Goal: Check status: Check status

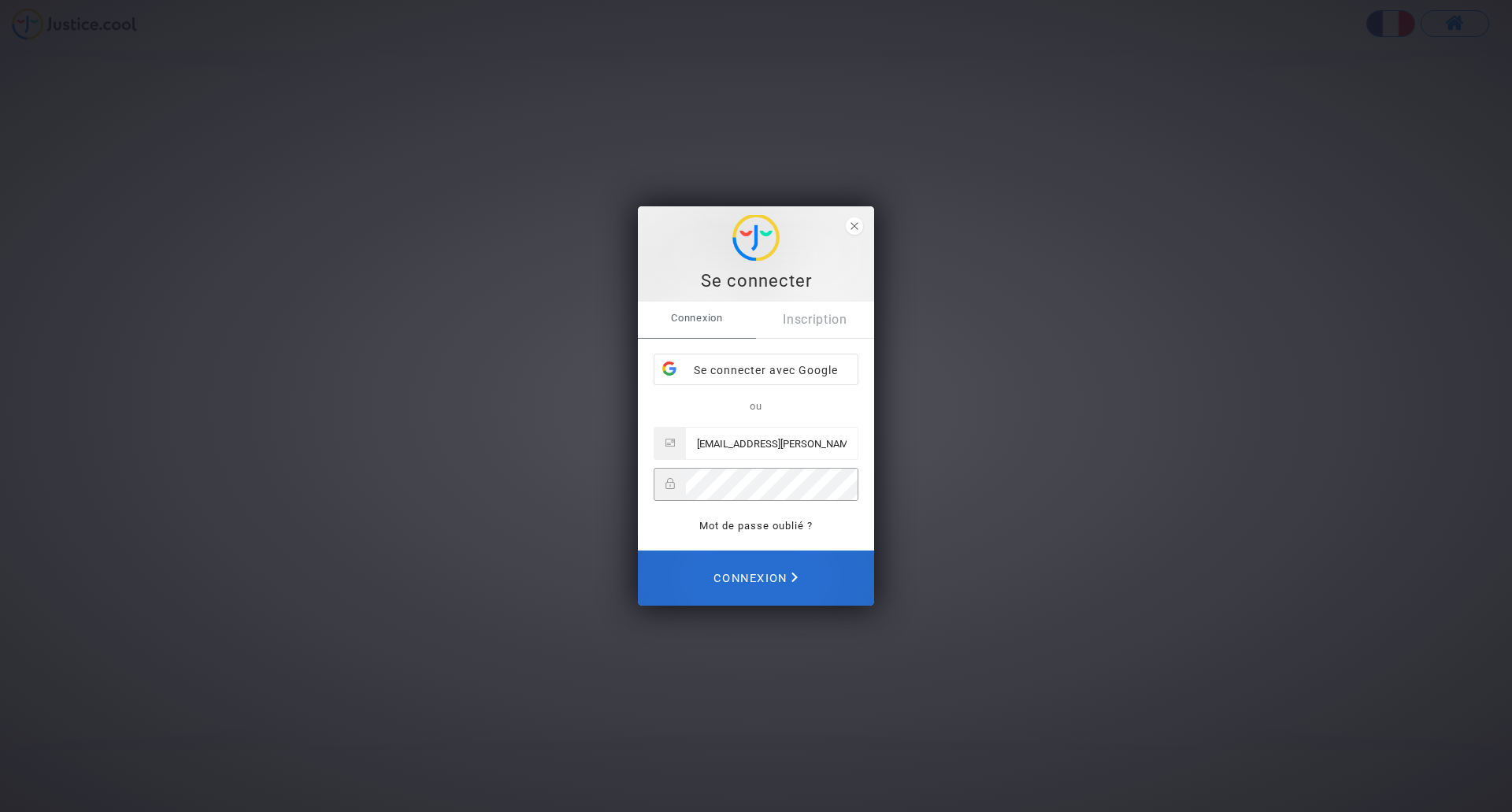
click at [743, 577] on span "Connexion" at bounding box center [755, 578] width 84 height 34
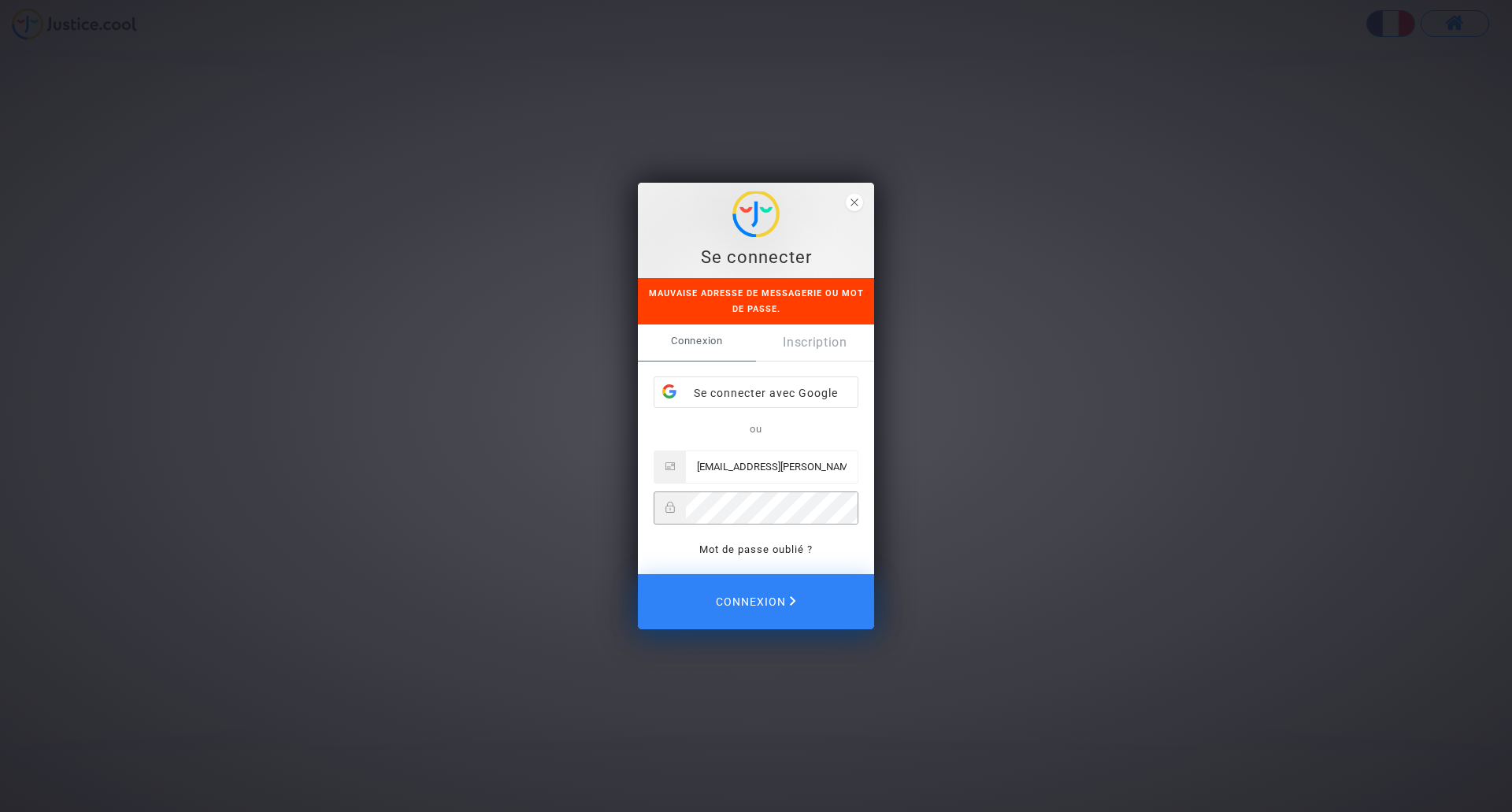
click at [661, 504] on div at bounding box center [756, 507] width 205 height 33
click at [832, 468] on input "manent.carole@wanadoo.fr" at bounding box center [771, 466] width 172 height 31
click at [520, 486] on div "Se connecter Mauvaise adresse de messagerie ou mot de passe. Connexion Inscript…" at bounding box center [756, 406] width 1512 height 812
click at [840, 470] on input "manent.carole@wanadoo.fr" at bounding box center [771, 466] width 172 height 31
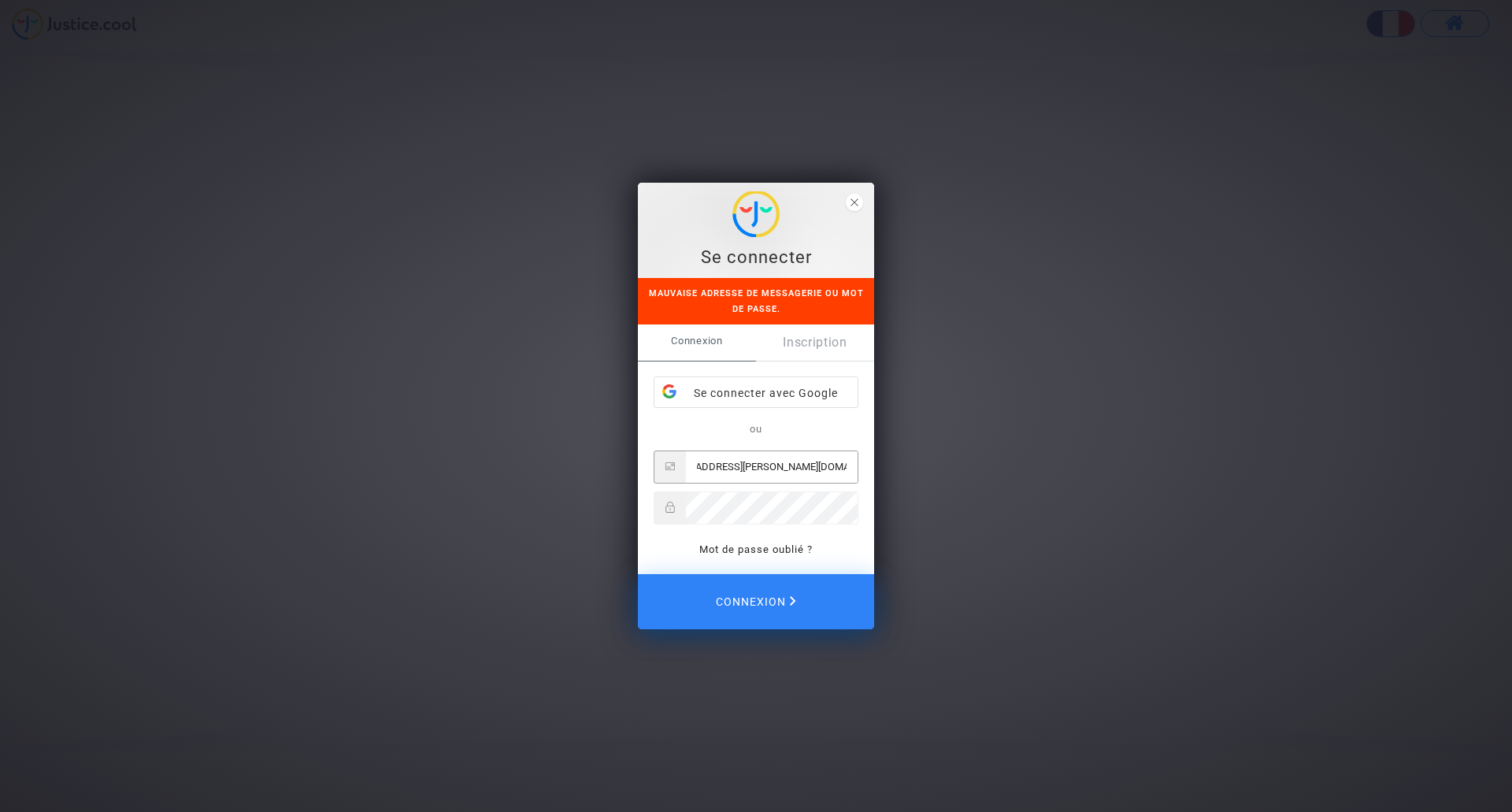
click at [818, 465] on input "manent.carole@wanadoo.fr Justice.6138" at bounding box center [771, 466] width 172 height 31
click at [792, 466] on input "manent.carole@wanadoo.fr Justicecool.6138" at bounding box center [771, 466] width 172 height 31
drag, startPoint x: 788, startPoint y: 467, endPoint x: 860, endPoint y: 465, distance: 72.0
click at [860, 465] on div "Connexion Inscription Se connecter avec Google ou manent.carole@wanadoo.fr Just…" at bounding box center [755, 450] width 236 height 250
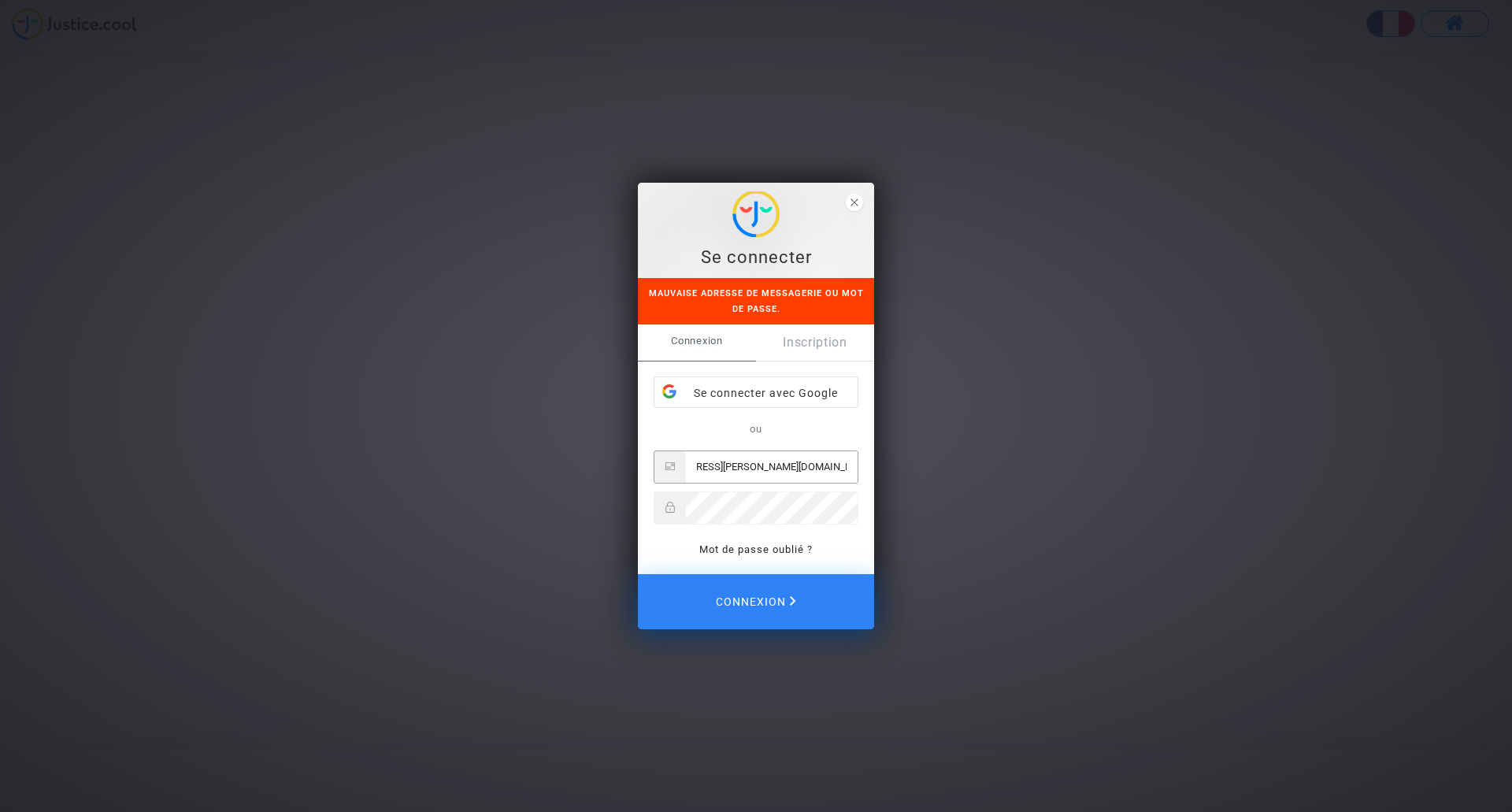
scroll to position [0, 0]
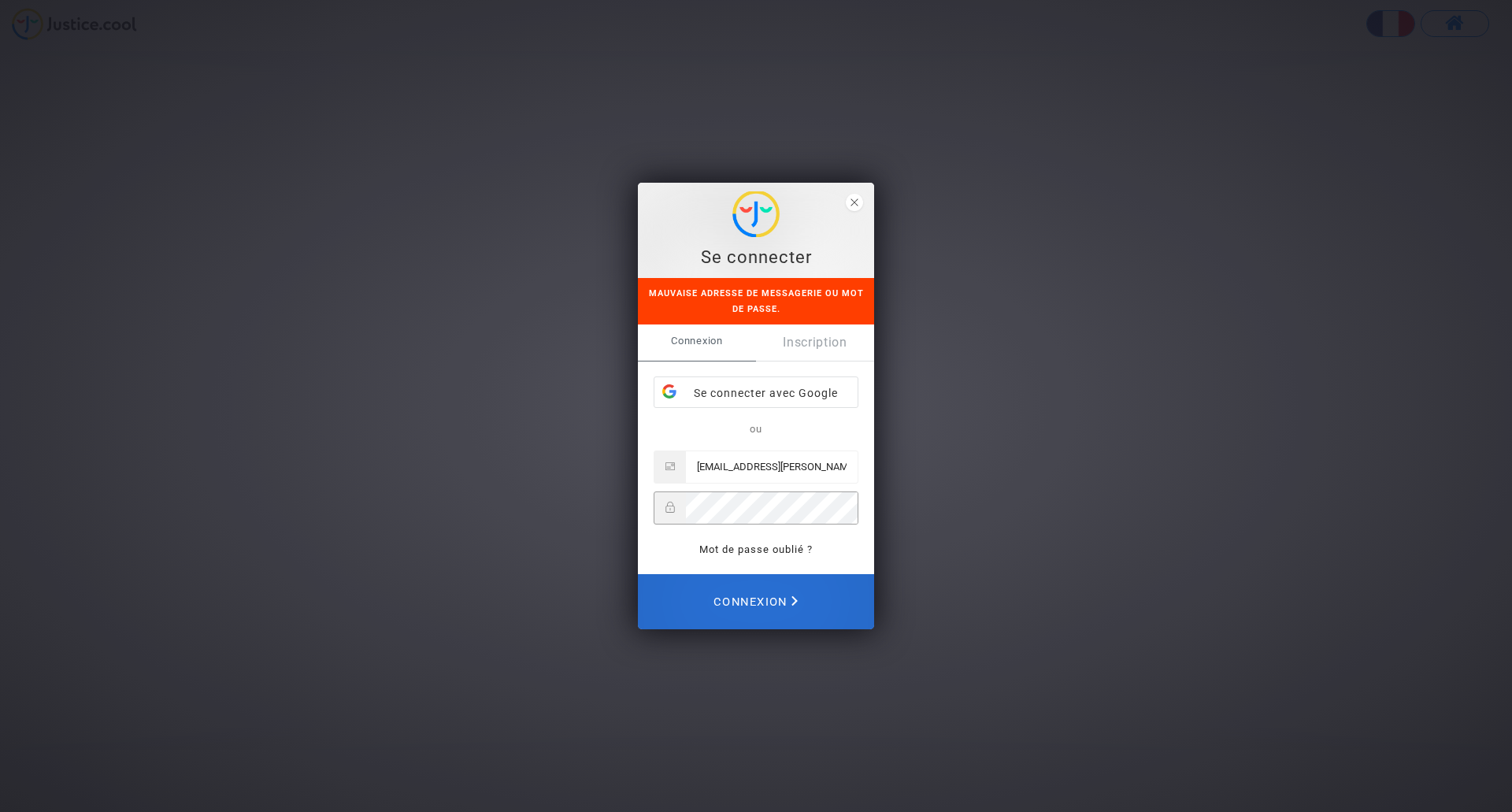
click at [765, 596] on span "Connexion" at bounding box center [755, 601] width 84 height 34
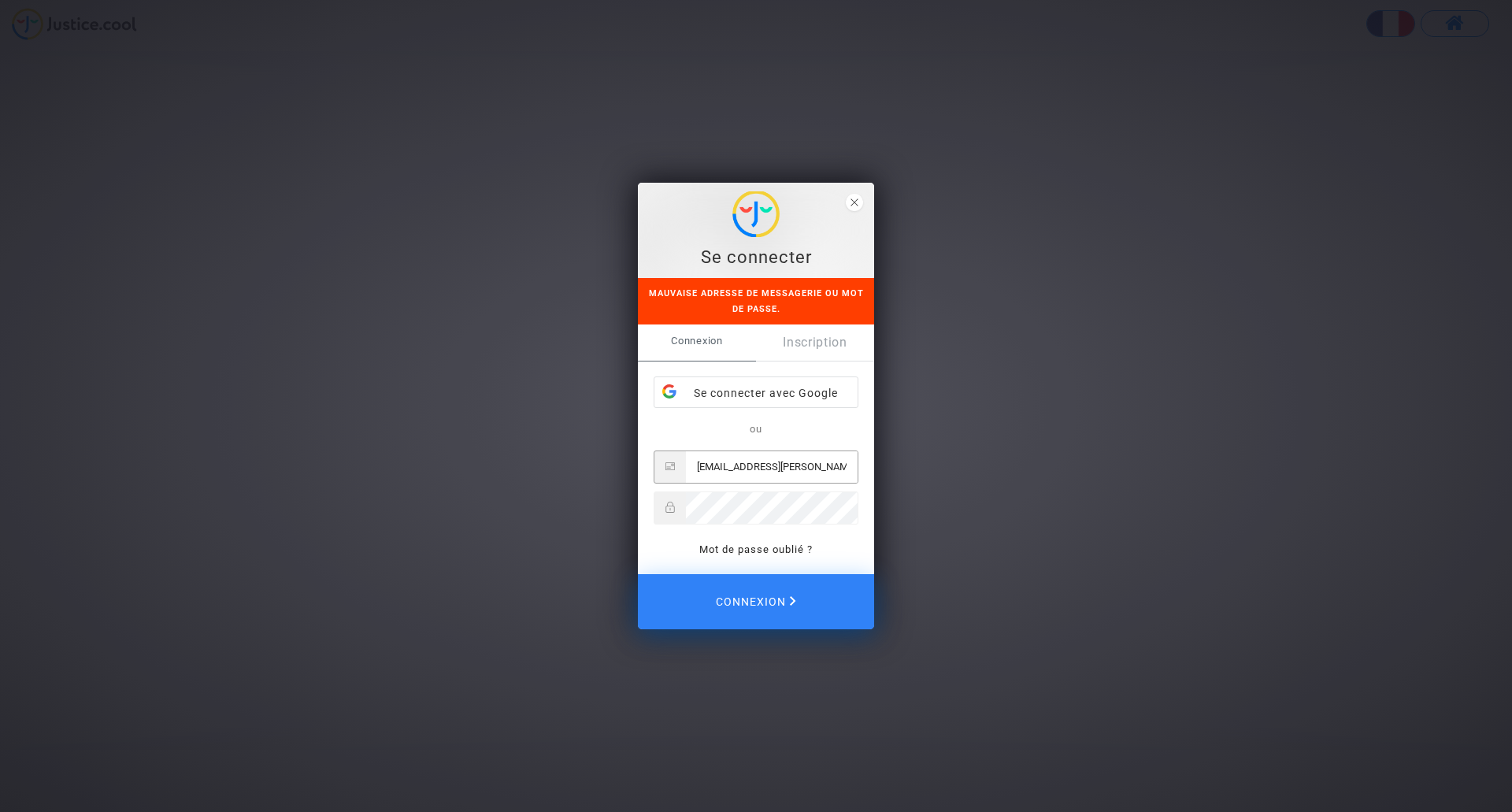
click at [826, 466] on input "manent.carole@wanadoo.fr" at bounding box center [771, 466] width 172 height 31
drag, startPoint x: 790, startPoint y: 462, endPoint x: 821, endPoint y: 464, distance: 31.1
click at [821, 464] on input "manent.carole@wanadoo.fr Justice.6138" at bounding box center [771, 466] width 172 height 31
click at [796, 465] on input "manent.carole@wanadoo.fr Justice.6138" at bounding box center [771, 466] width 172 height 31
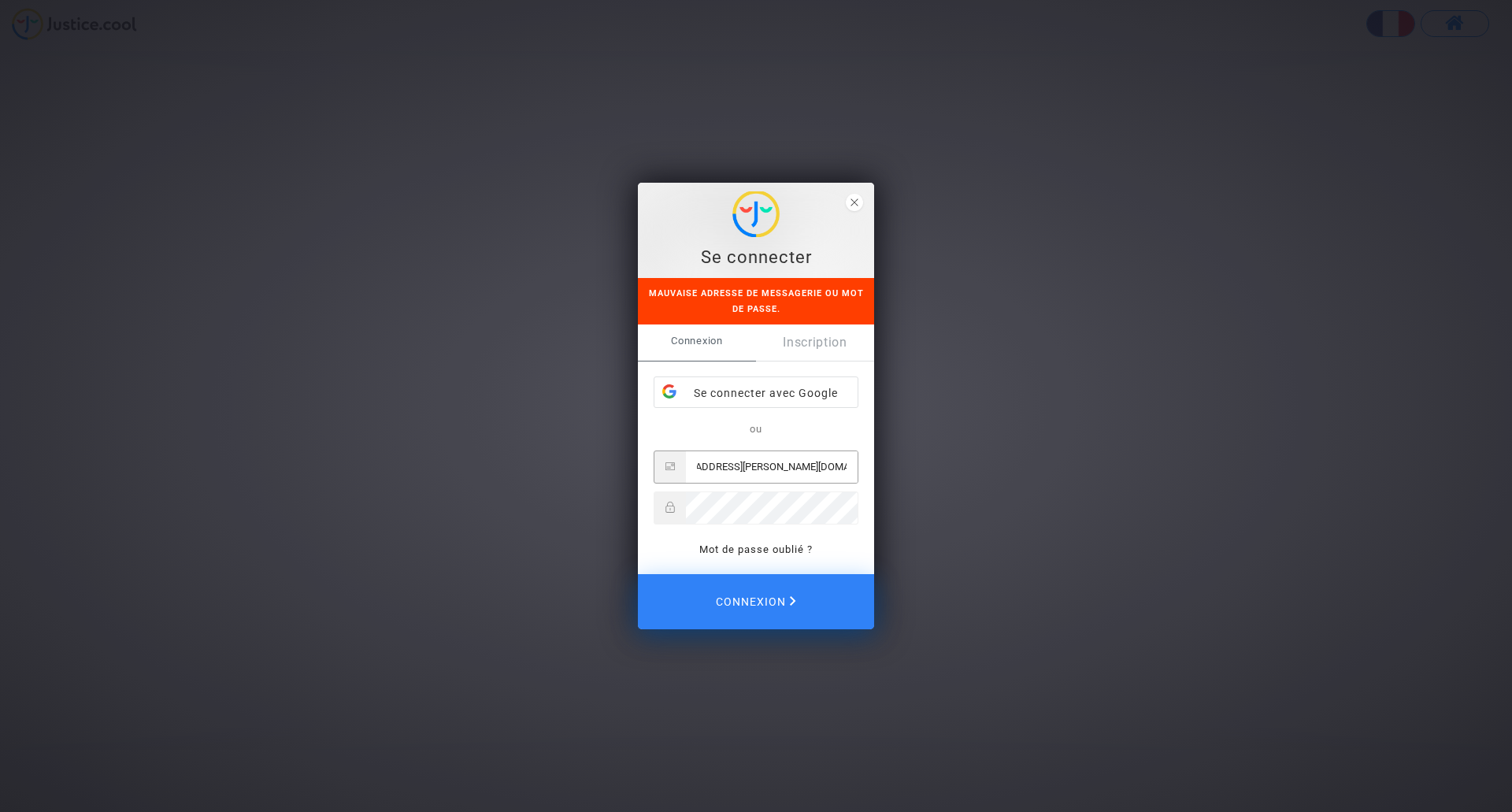
drag, startPoint x: 789, startPoint y: 467, endPoint x: 847, endPoint y: 471, distance: 58.1
click at [847, 471] on input "manent.carole@wanadoo.fr Justice.6138" at bounding box center [771, 466] width 172 height 31
type input "manent.carole@wanadoo.fr"
click at [602, 506] on div "Se connecter Mauvaise adresse de messagerie ou mot de passe. Connexion Inscript…" at bounding box center [756, 406] width 1512 height 812
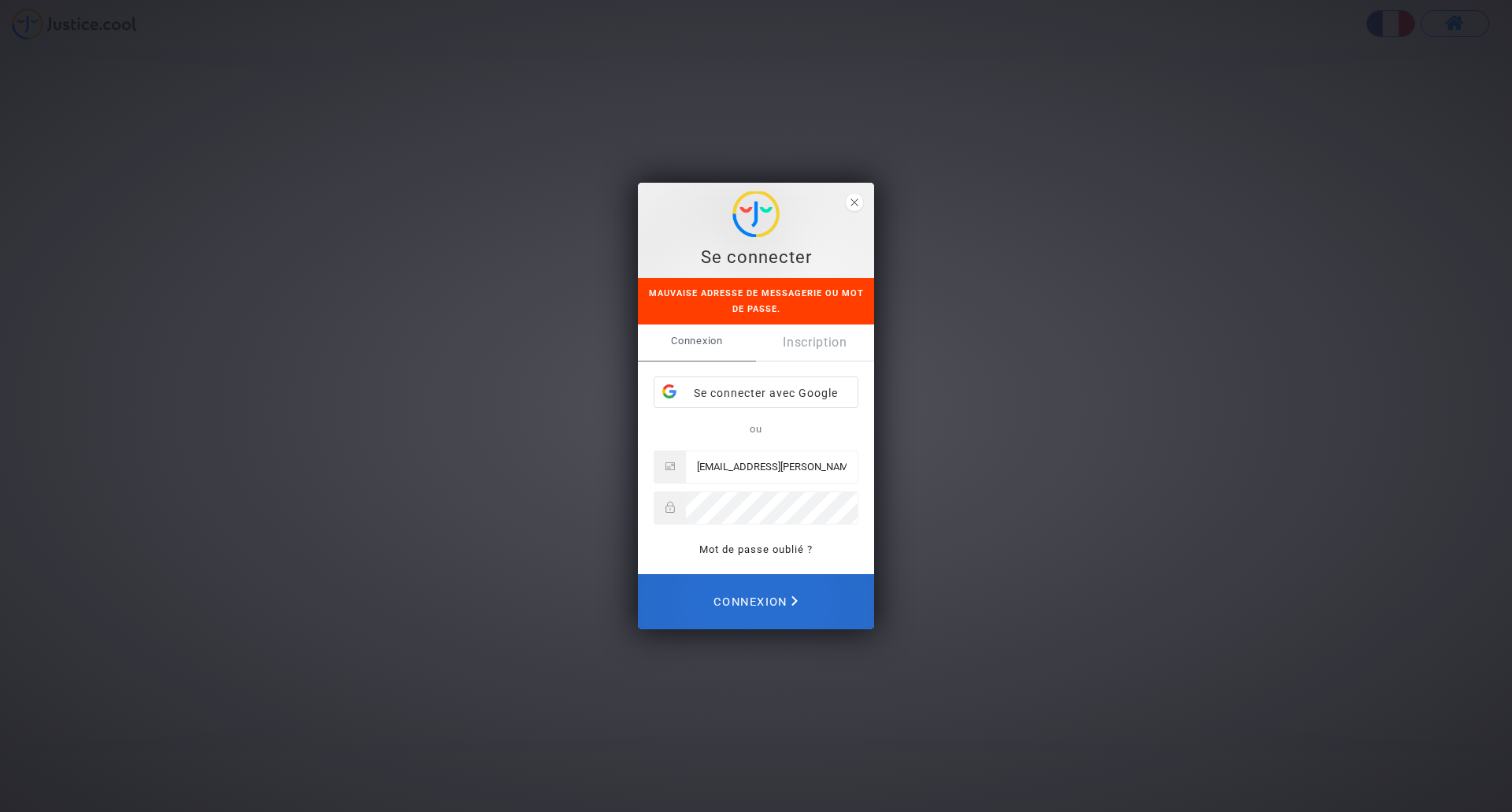
click at [770, 598] on span "Connexion" at bounding box center [755, 601] width 84 height 34
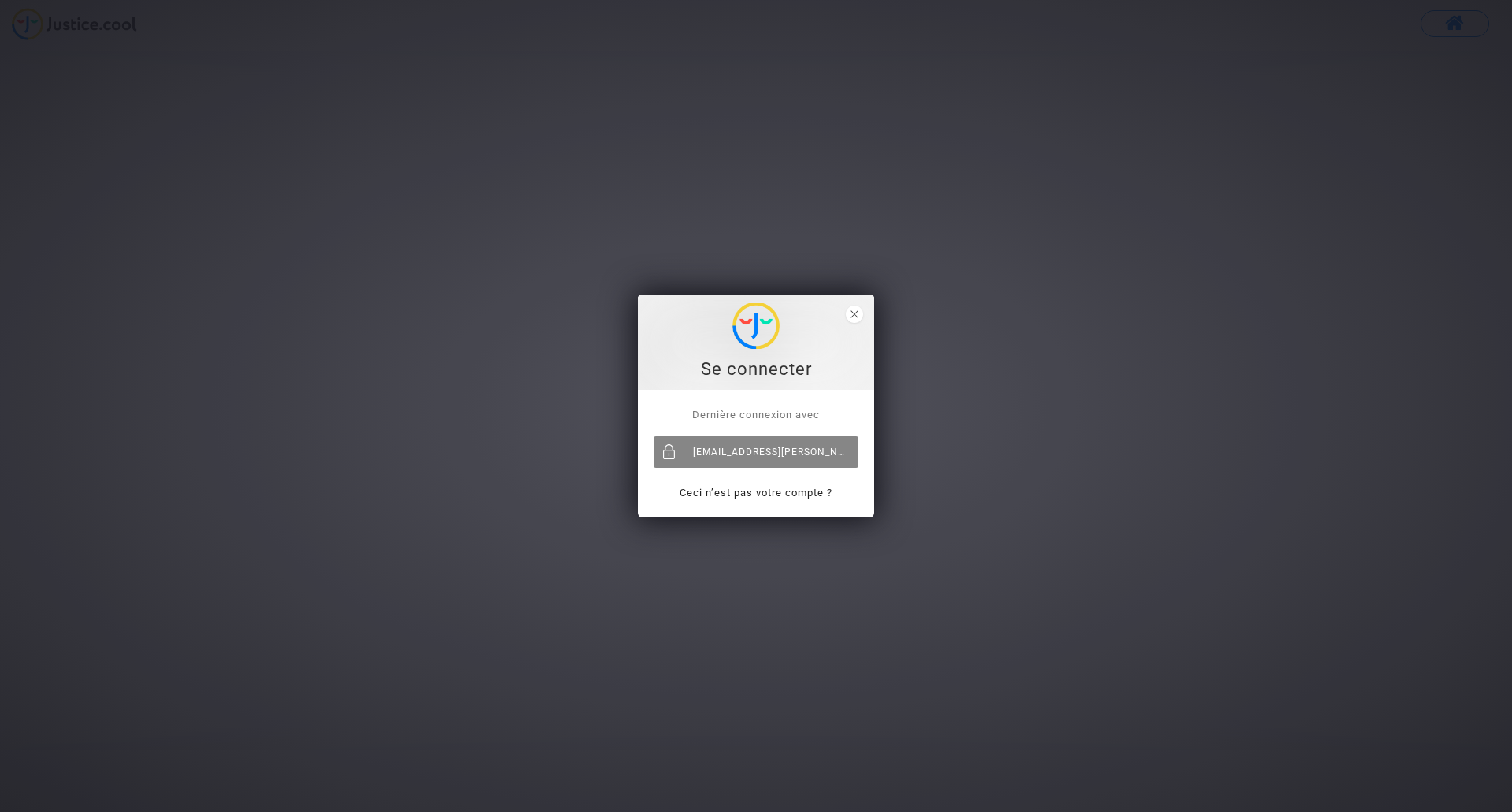
click at [766, 446] on div "[EMAIL_ADDRESS][PERSON_NAME][DOMAIN_NAME]" at bounding box center [756, 451] width 205 height 31
click at [755, 451] on div "[EMAIL_ADDRESS][PERSON_NAME][DOMAIN_NAME]" at bounding box center [756, 451] width 205 height 31
click at [855, 313] on icon "close" at bounding box center [854, 314] width 8 height 8
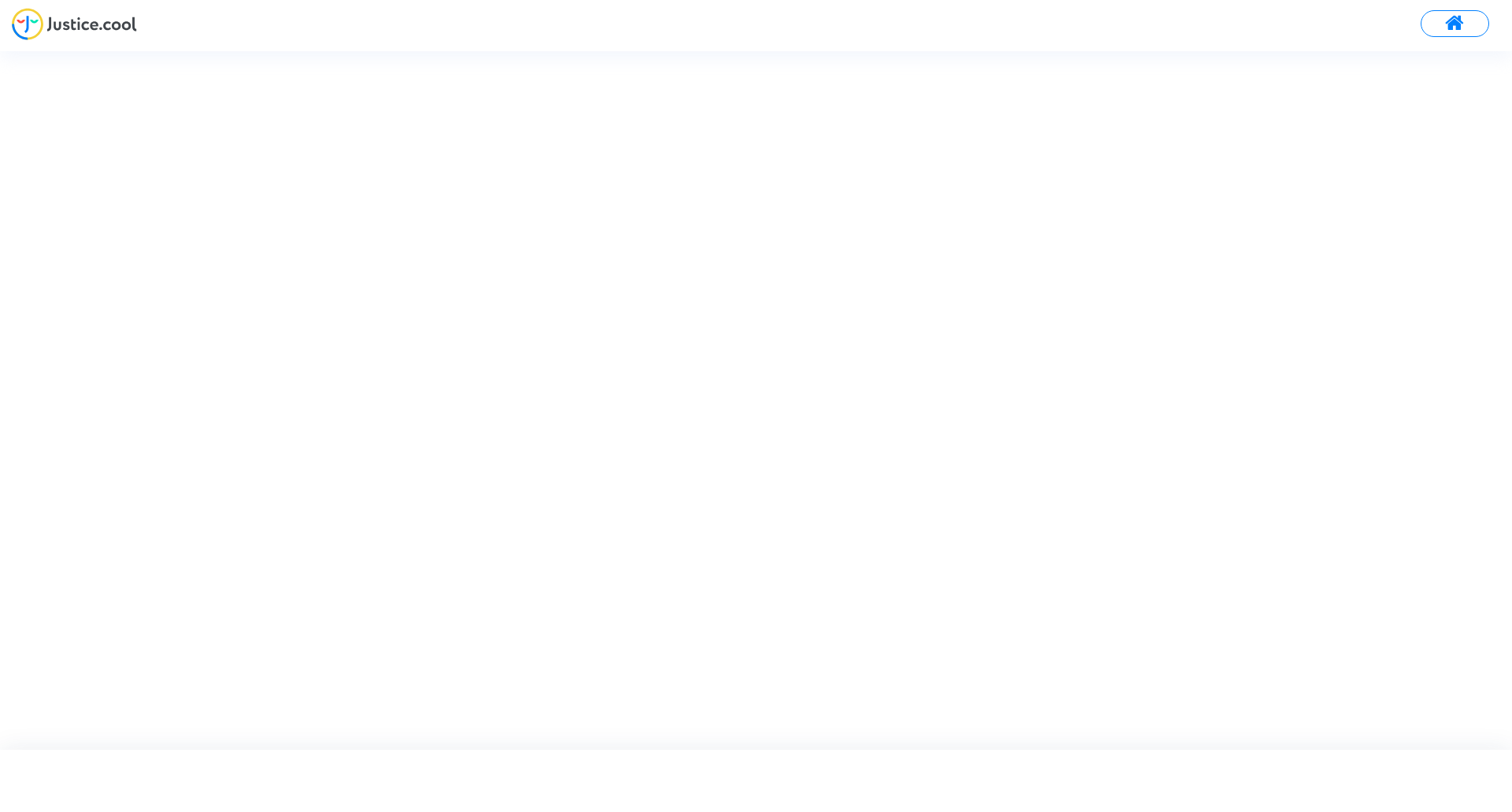
click at [1458, 21] on span at bounding box center [1454, 24] width 20 height 21
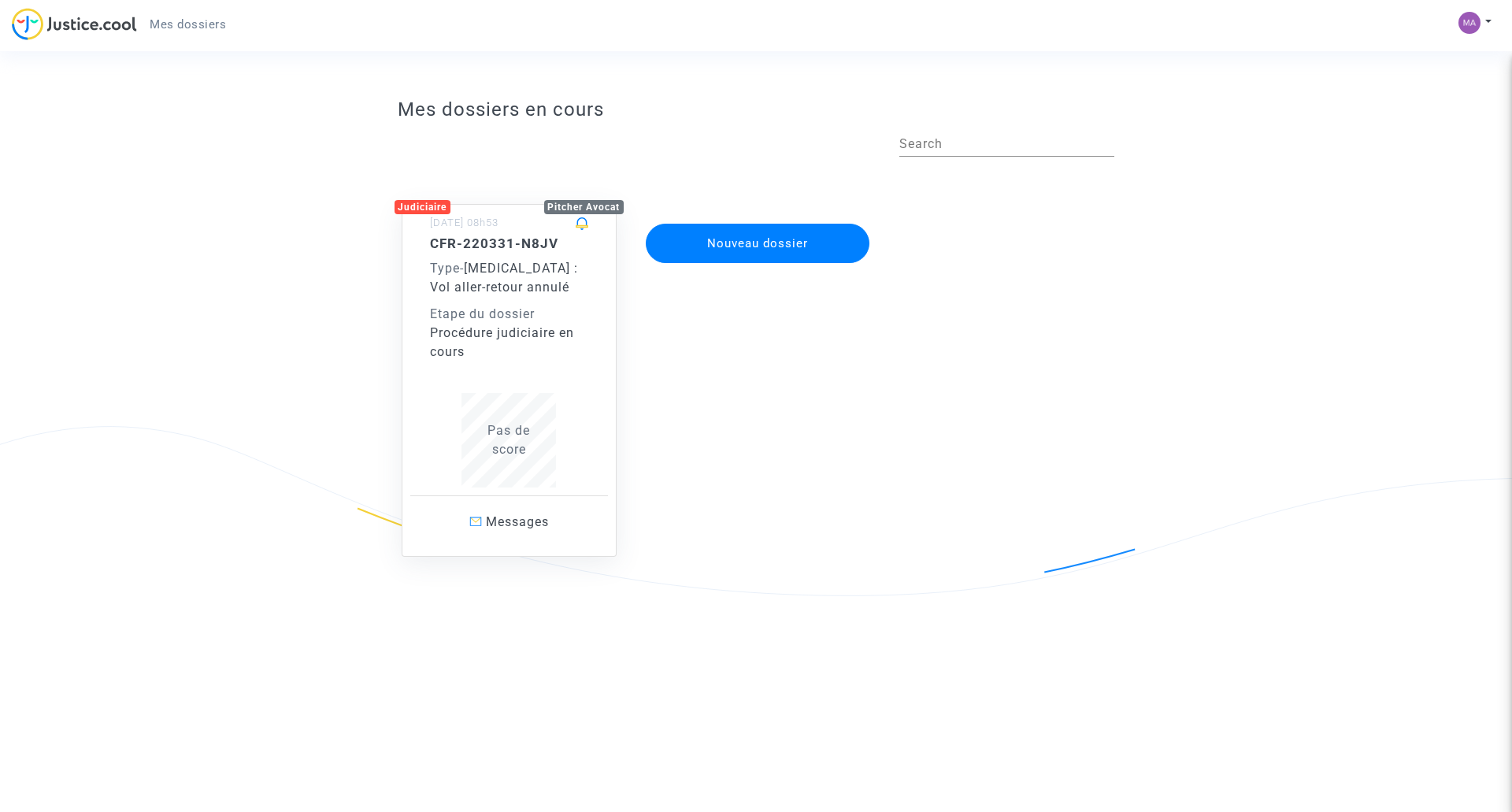
click at [478, 273] on span "Covid - 19 : Vol aller-retour annulé" at bounding box center [503, 278] width 148 height 34
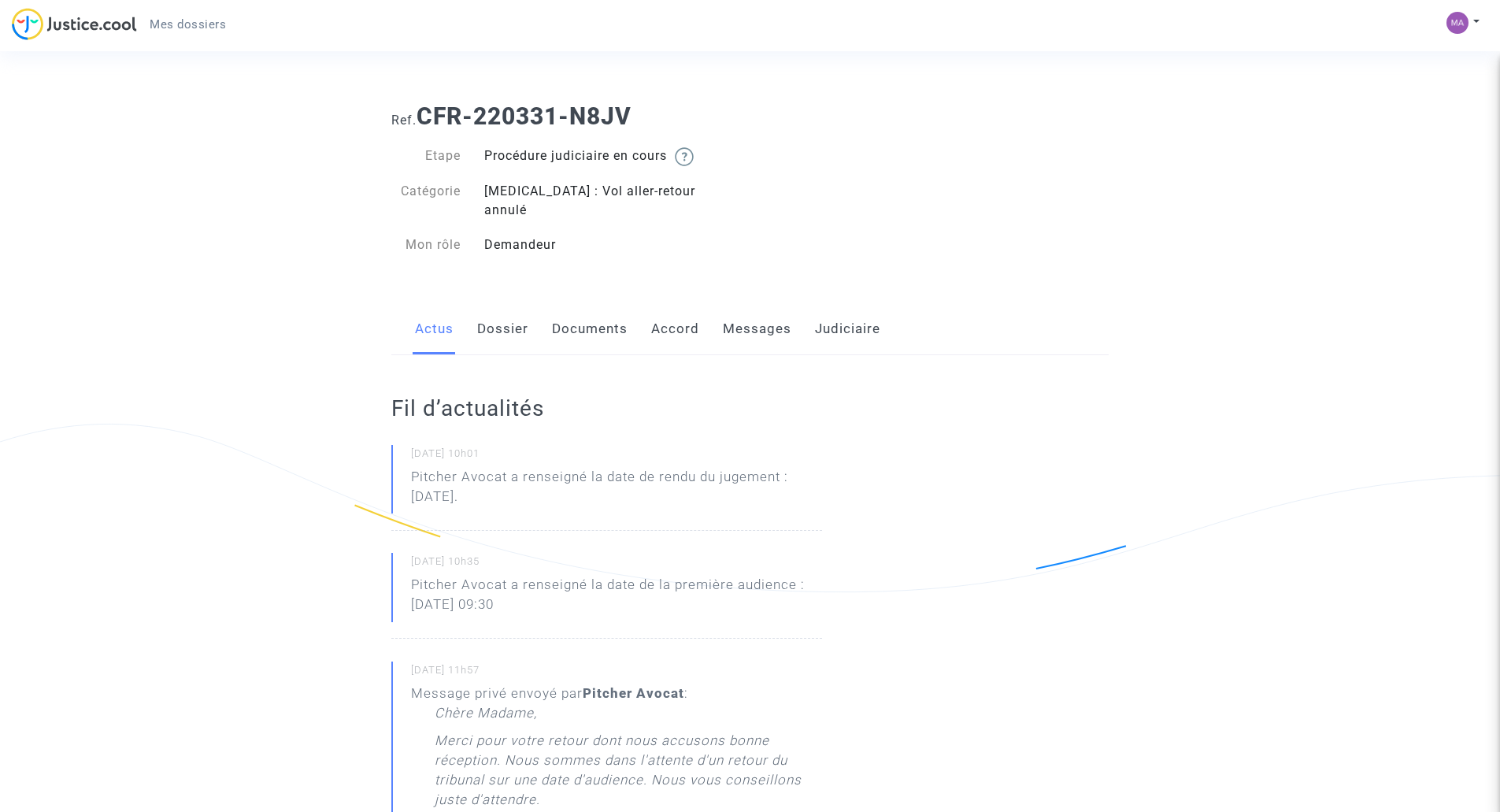
click at [498, 310] on link "Dossier" at bounding box center [503, 329] width 51 height 52
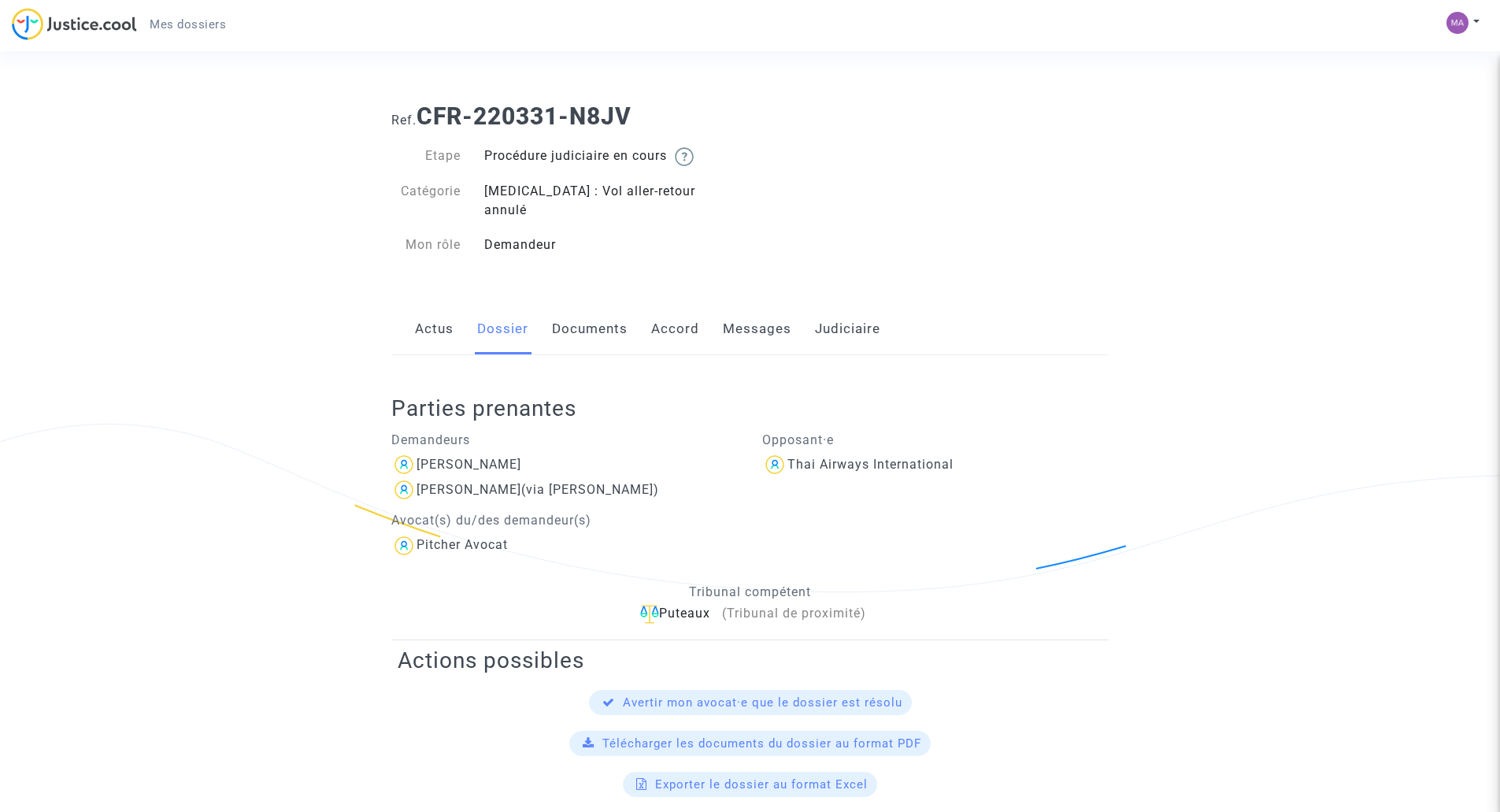
click at [587, 310] on link "Documents" at bounding box center [590, 329] width 75 height 52
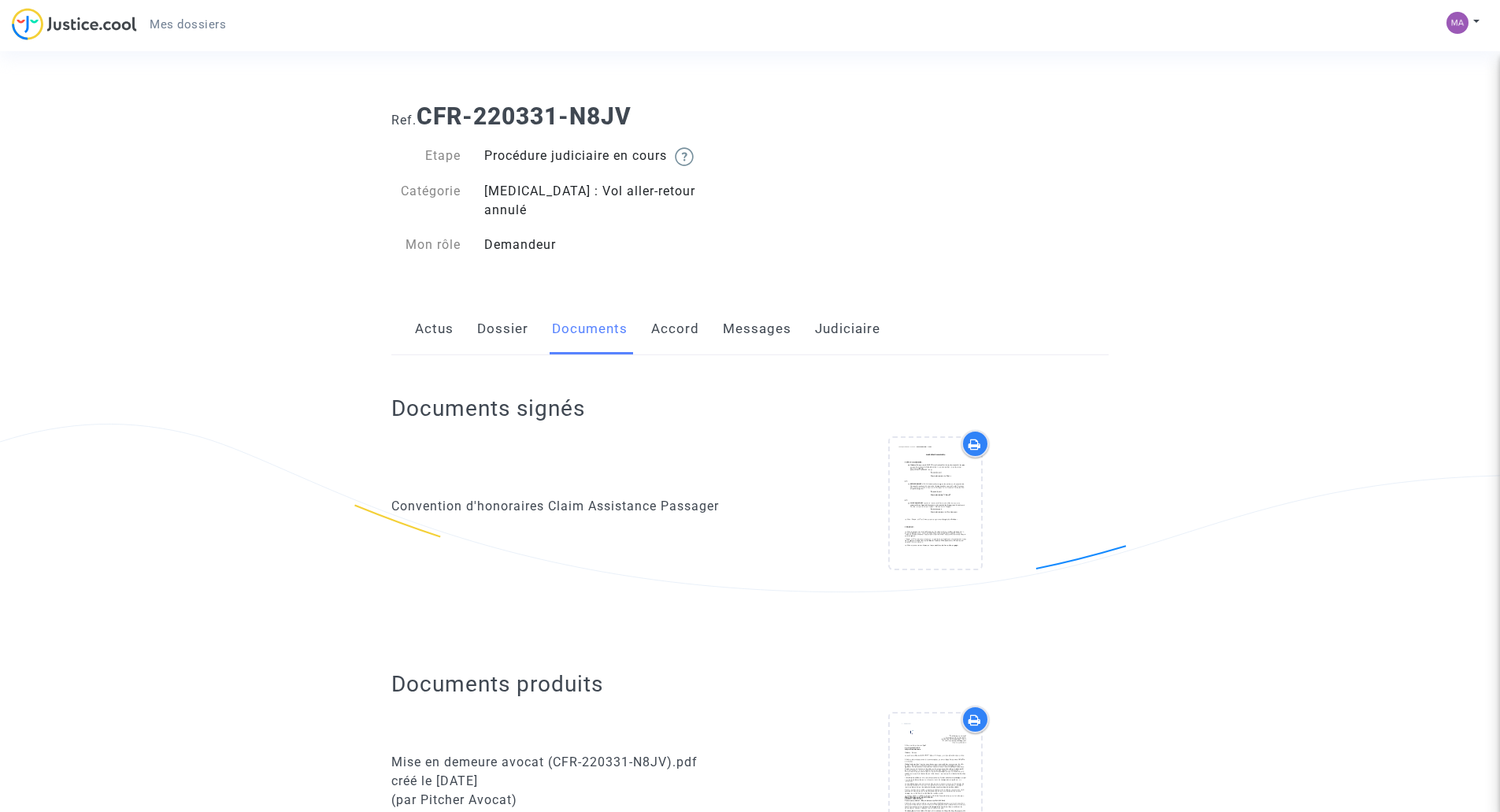
click at [768, 309] on link "Messages" at bounding box center [758, 329] width 69 height 52
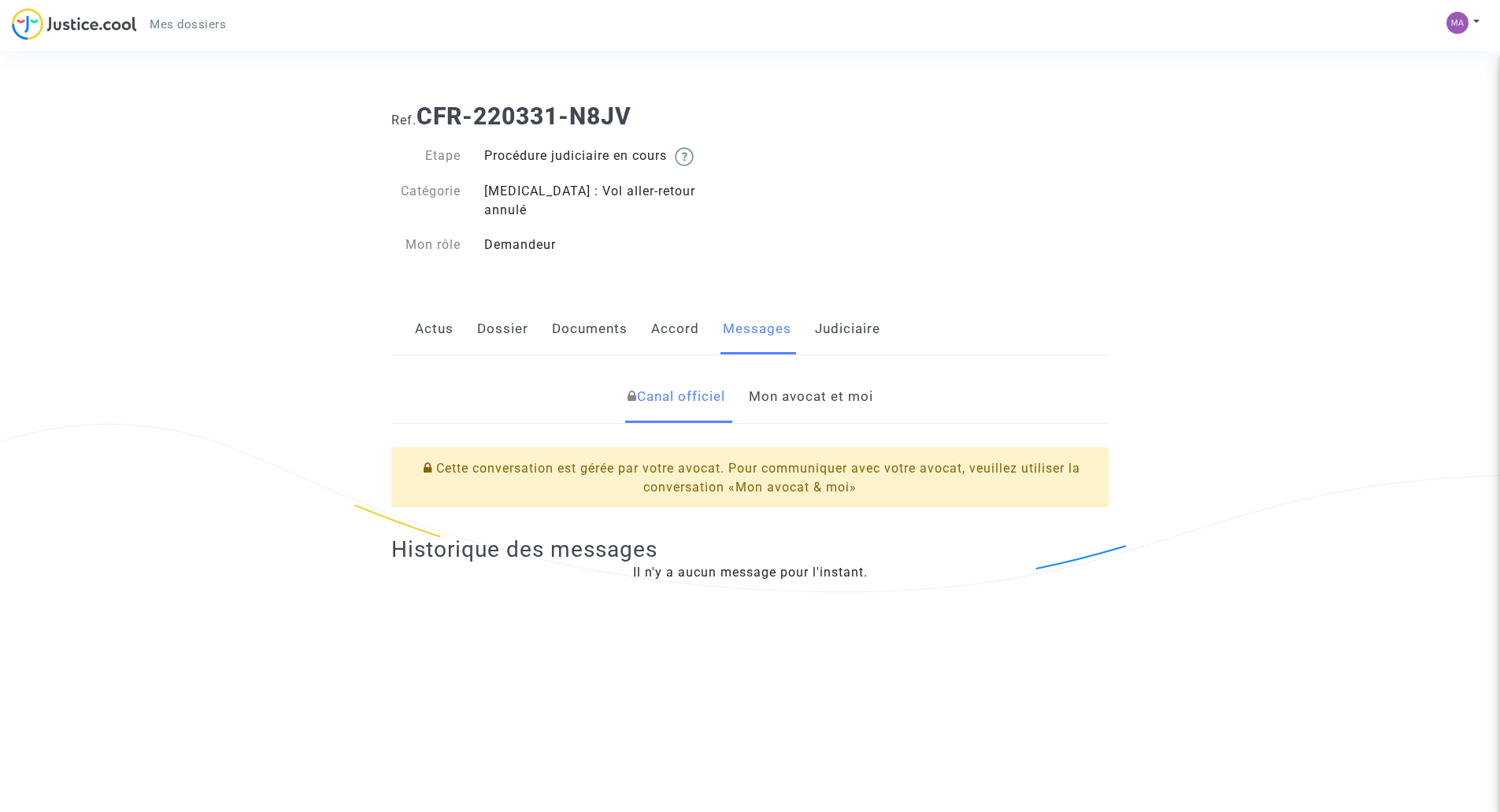
click at [846, 310] on link "Judiciaire" at bounding box center [848, 329] width 66 height 52
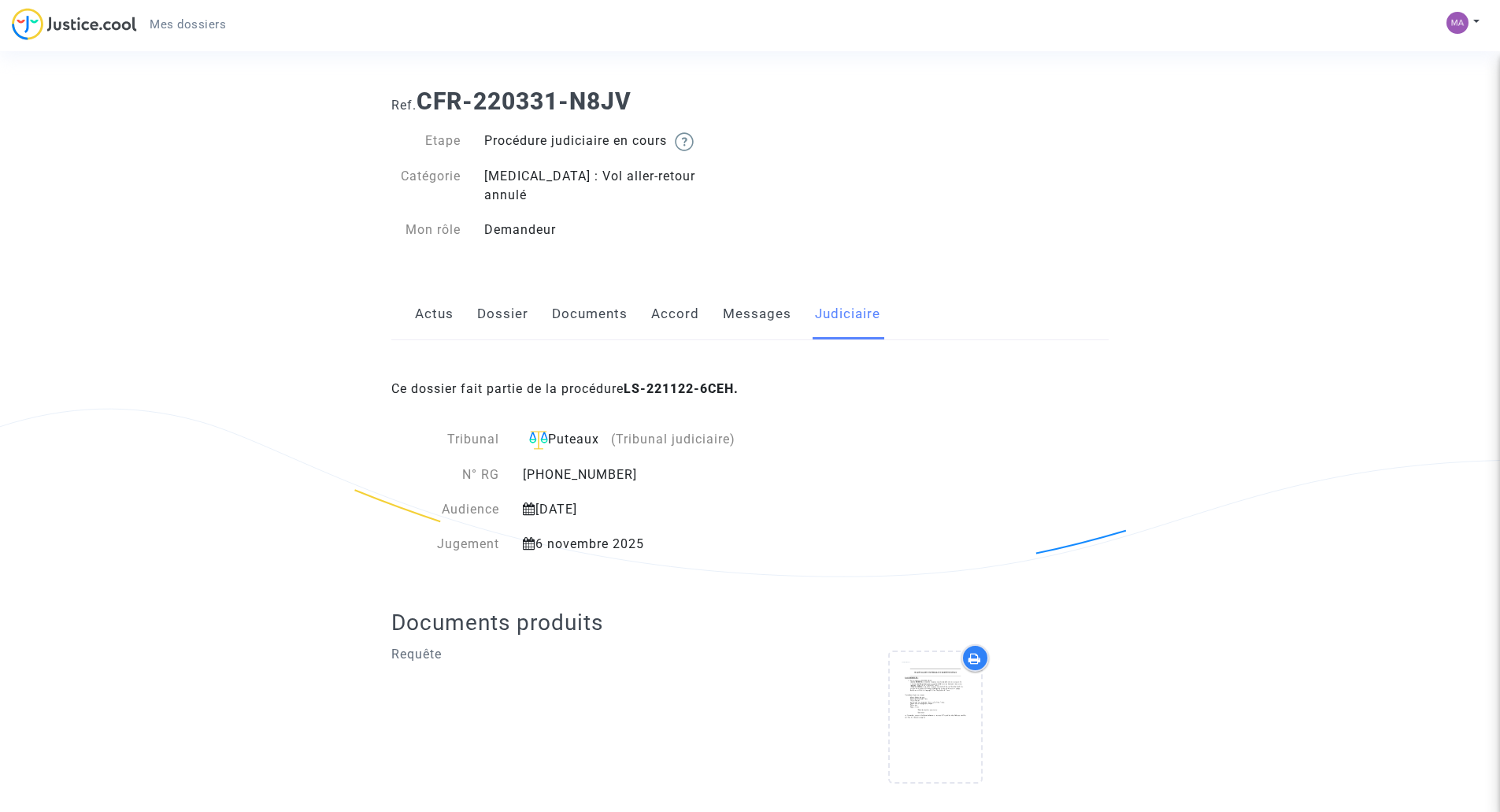
scroll to position [28, 0]
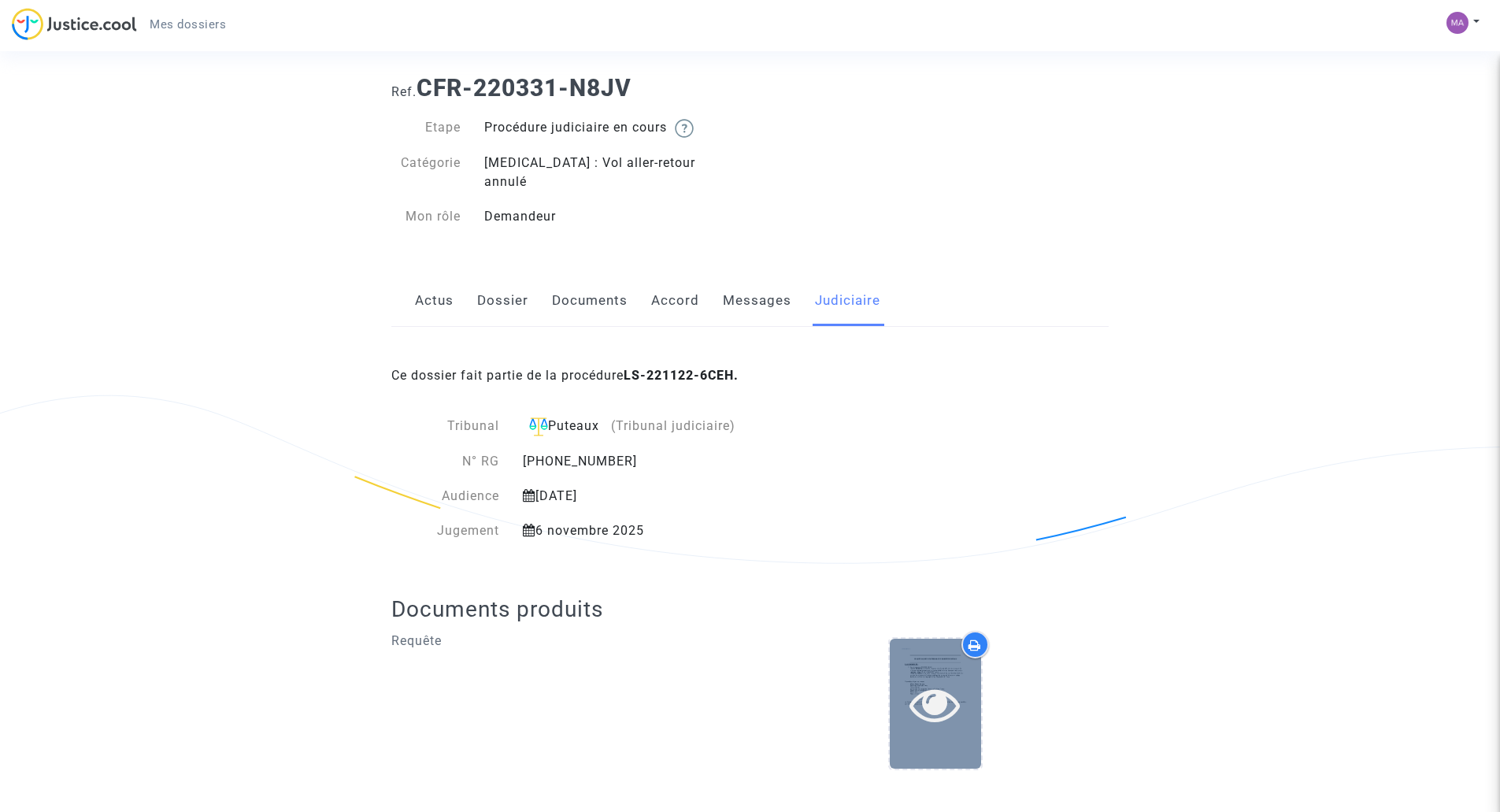
click at [928, 650] on div at bounding box center [935, 703] width 91 height 130
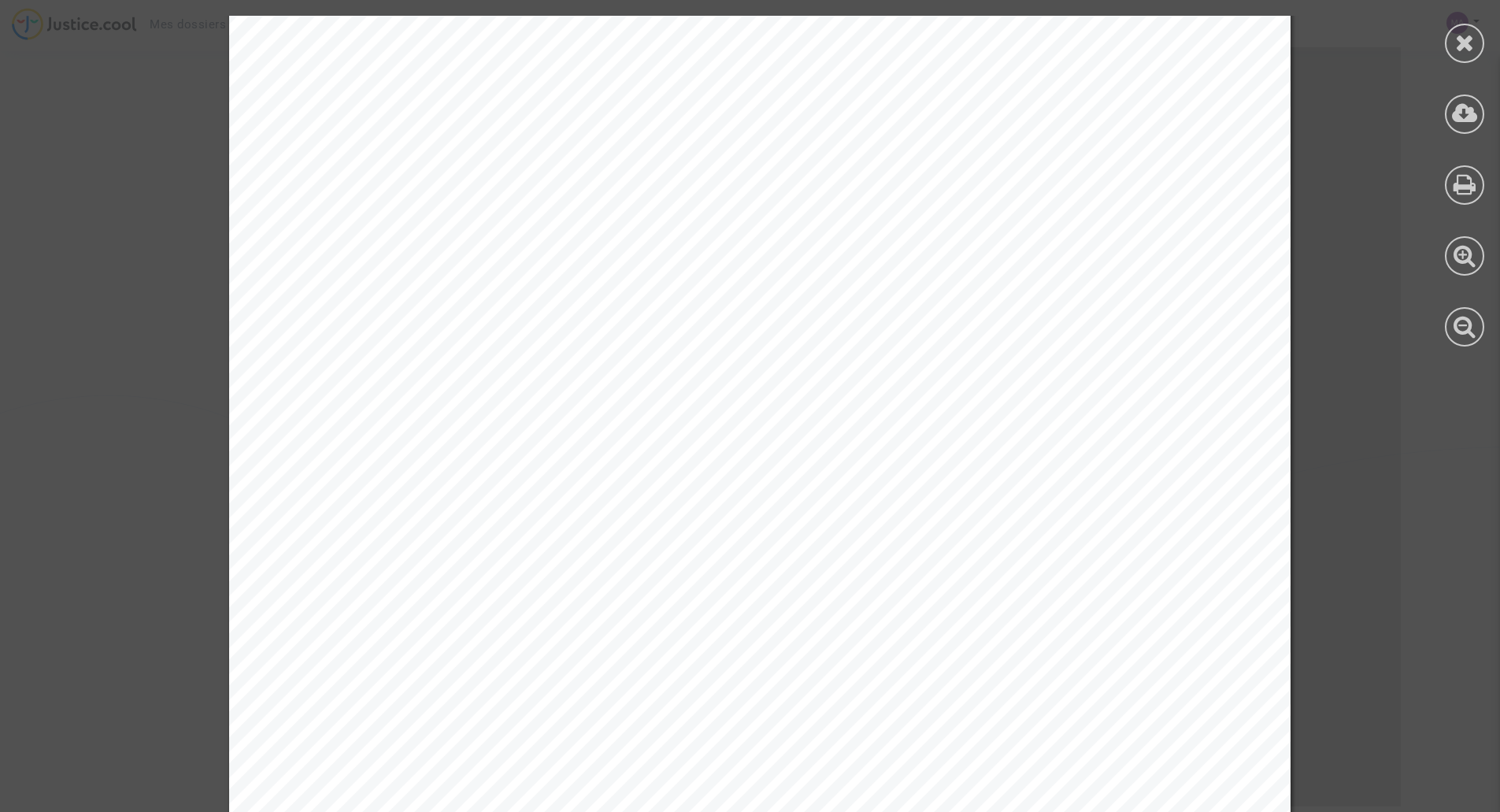
scroll to position [0, 0]
click at [1466, 44] on icon at bounding box center [1465, 42] width 20 height 24
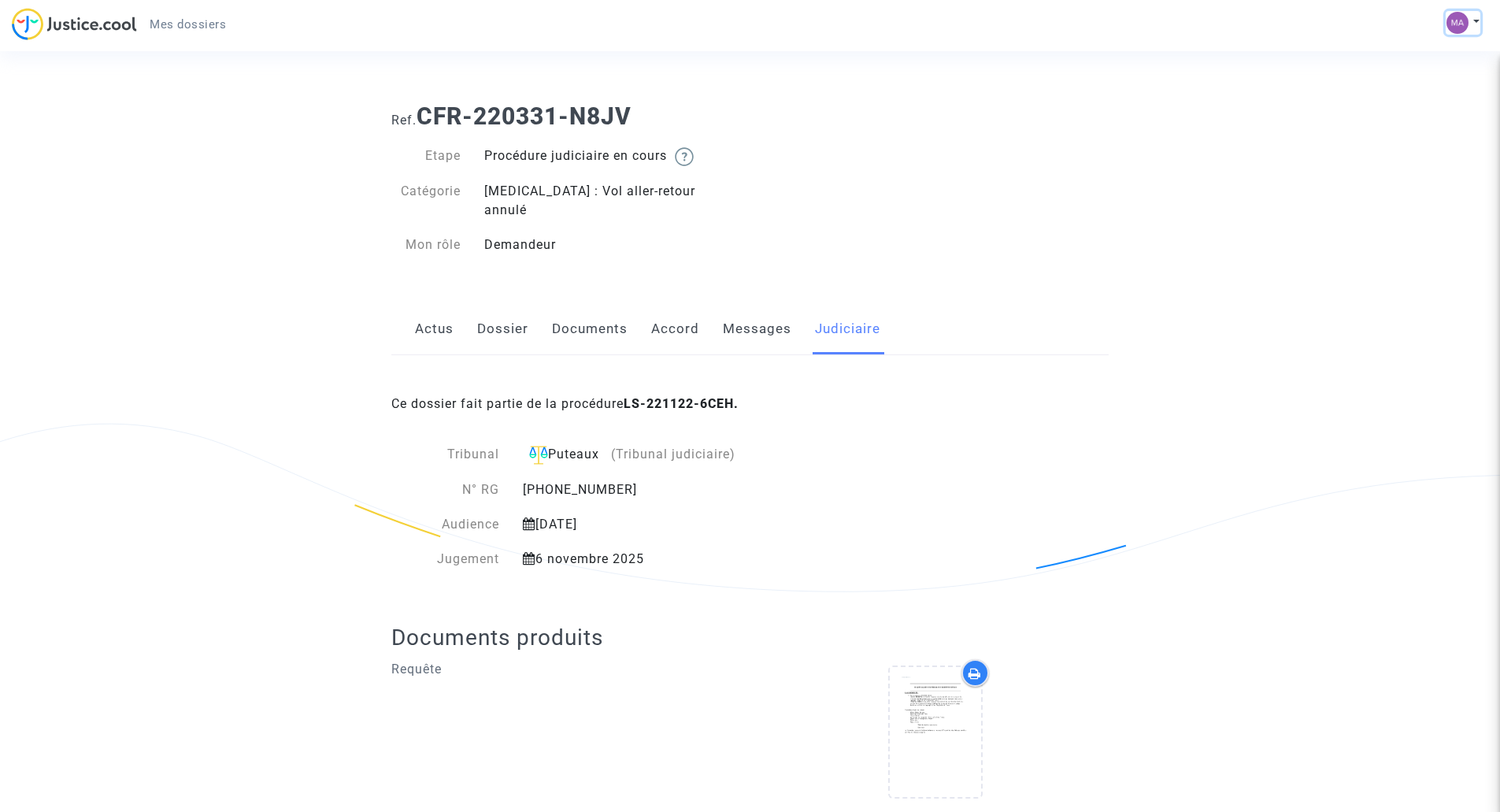
click at [1462, 19] on img at bounding box center [1458, 23] width 22 height 22
click at [1405, 106] on link "Déconnexion" at bounding box center [1418, 106] width 125 height 25
